Goal: Find specific page/section: Find specific page/section

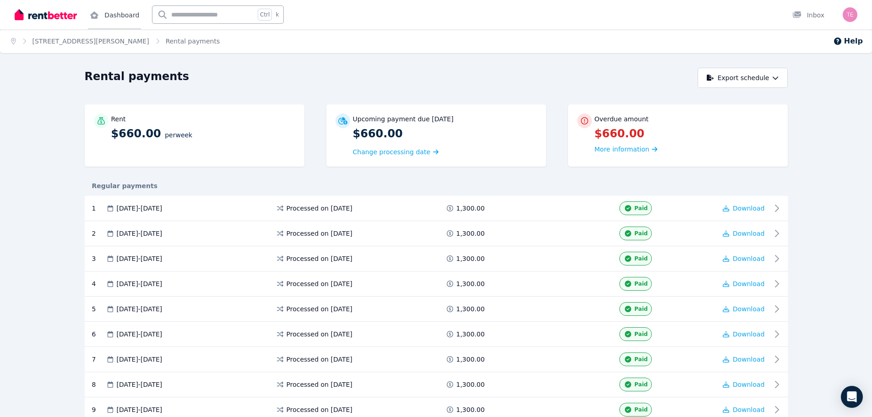
click at [115, 13] on link "Dashboard" at bounding box center [114, 14] width 53 height 29
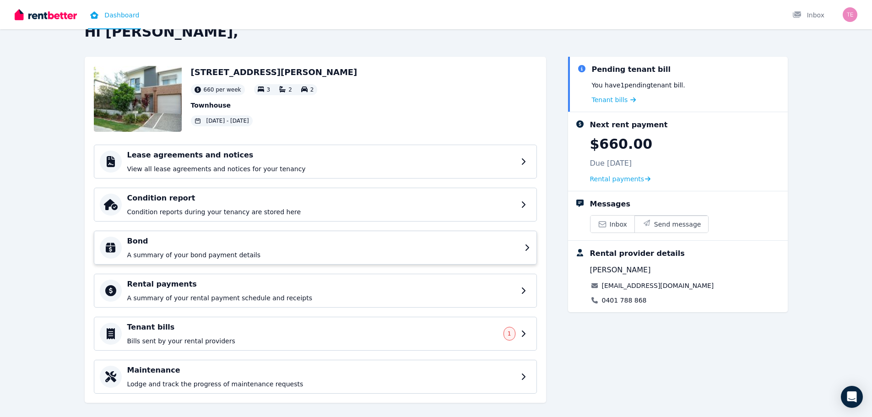
scroll to position [33, 0]
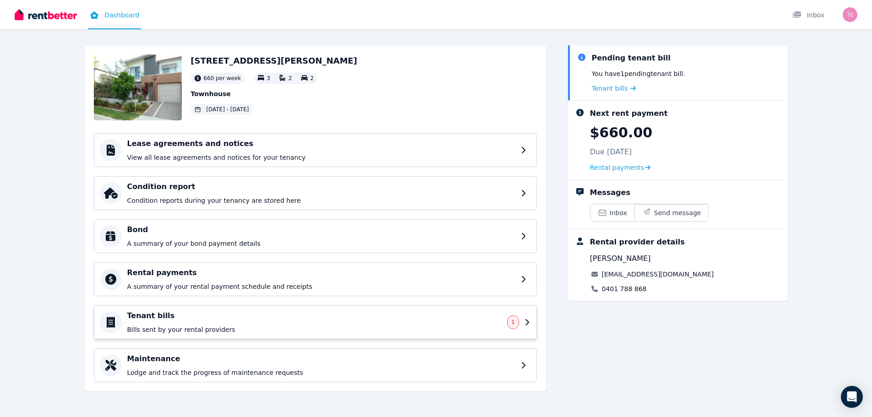
click at [196, 325] on p "Bills sent by your rental providers" at bounding box center [314, 329] width 374 height 9
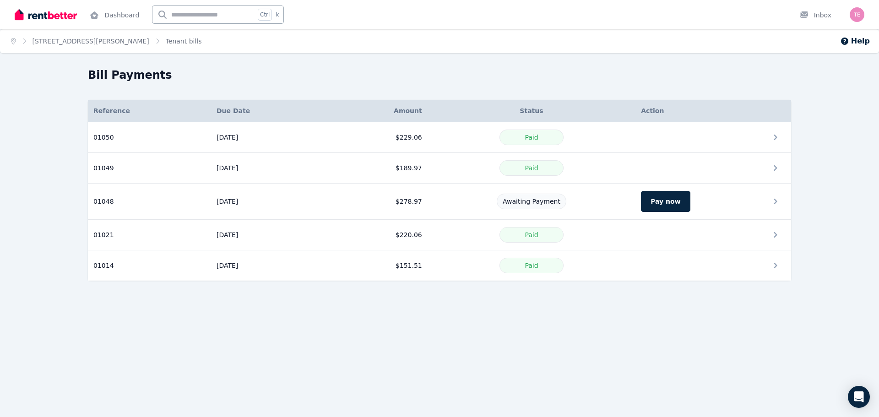
click at [519, 320] on div "Home [STREET_ADDRESS][PERSON_NAME] Tenant bills Help Bill Payments Details Refe…" at bounding box center [439, 208] width 879 height 417
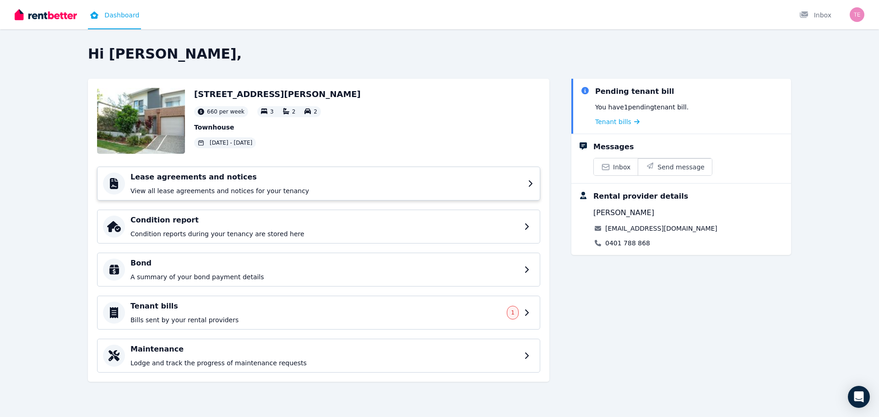
drag, startPoint x: 526, startPoint y: 193, endPoint x: 519, endPoint y: 190, distance: 7.2
click at [521, 192] on div "Lease agreements and notices View all lease agreements and notices for your ten…" at bounding box center [318, 184] width 443 height 34
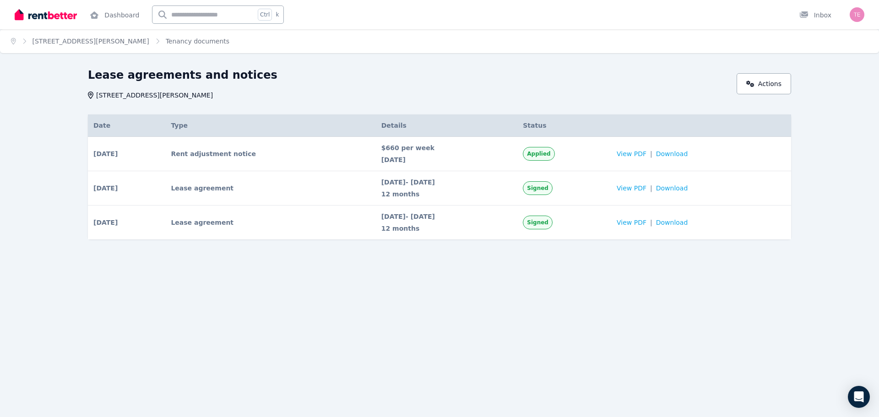
drag, startPoint x: 595, startPoint y: 2, endPoint x: 602, endPoint y: 0, distance: 6.7
click at [596, 2] on div "Dashboard Ctrl k Inbox" at bounding box center [424, 14] width 818 height 29
click at [514, 32] on div "Home [STREET_ADDRESS][GEOGRAPHIC_DATA][PERSON_NAME] documents" at bounding box center [439, 41] width 879 height 24
